Goal: Navigation & Orientation: Go to known website

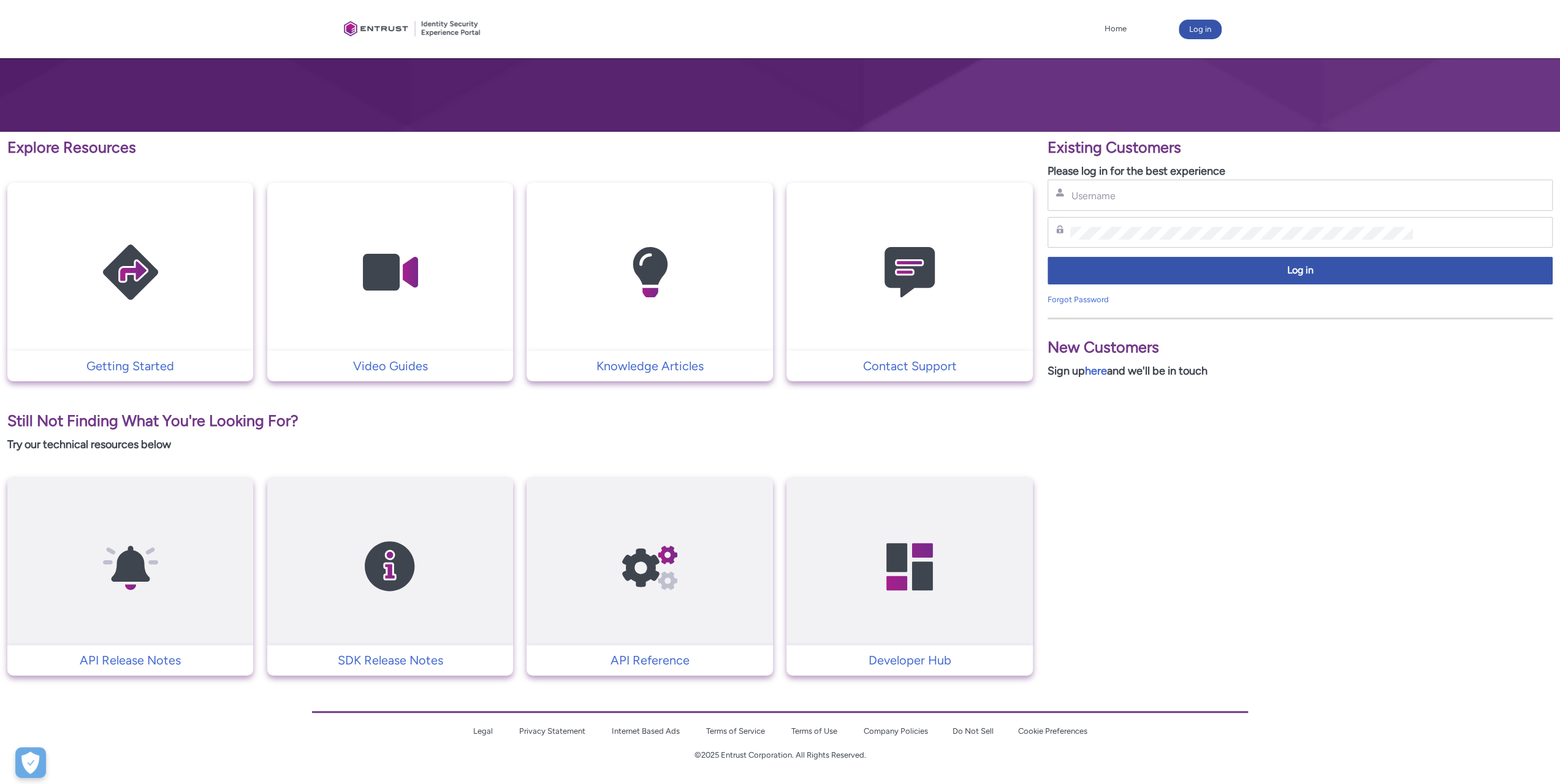
click at [1377, 694] on body "Loading × Sorry to interrupt CSS Error Refresh Skip to Main Content Home More L…" at bounding box center [780, 323] width 1560 height 924
click at [1445, 695] on iframe at bounding box center [1395, 452] width 329 height 663
click at [1406, 694] on iframe at bounding box center [1395, 452] width 329 height 663
